Goal: Find contact information: Find contact information

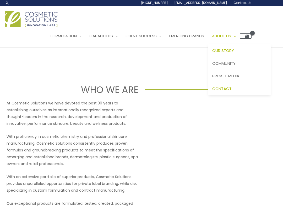
click at [231, 87] on span "Contact" at bounding box center [221, 88] width 19 height 5
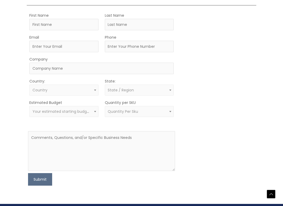
scroll to position [207, 0]
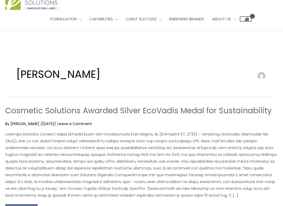
scroll to position [15, 0]
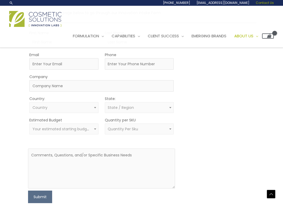
scroll to position [115, 0]
